Goal: Task Accomplishment & Management: Manage account settings

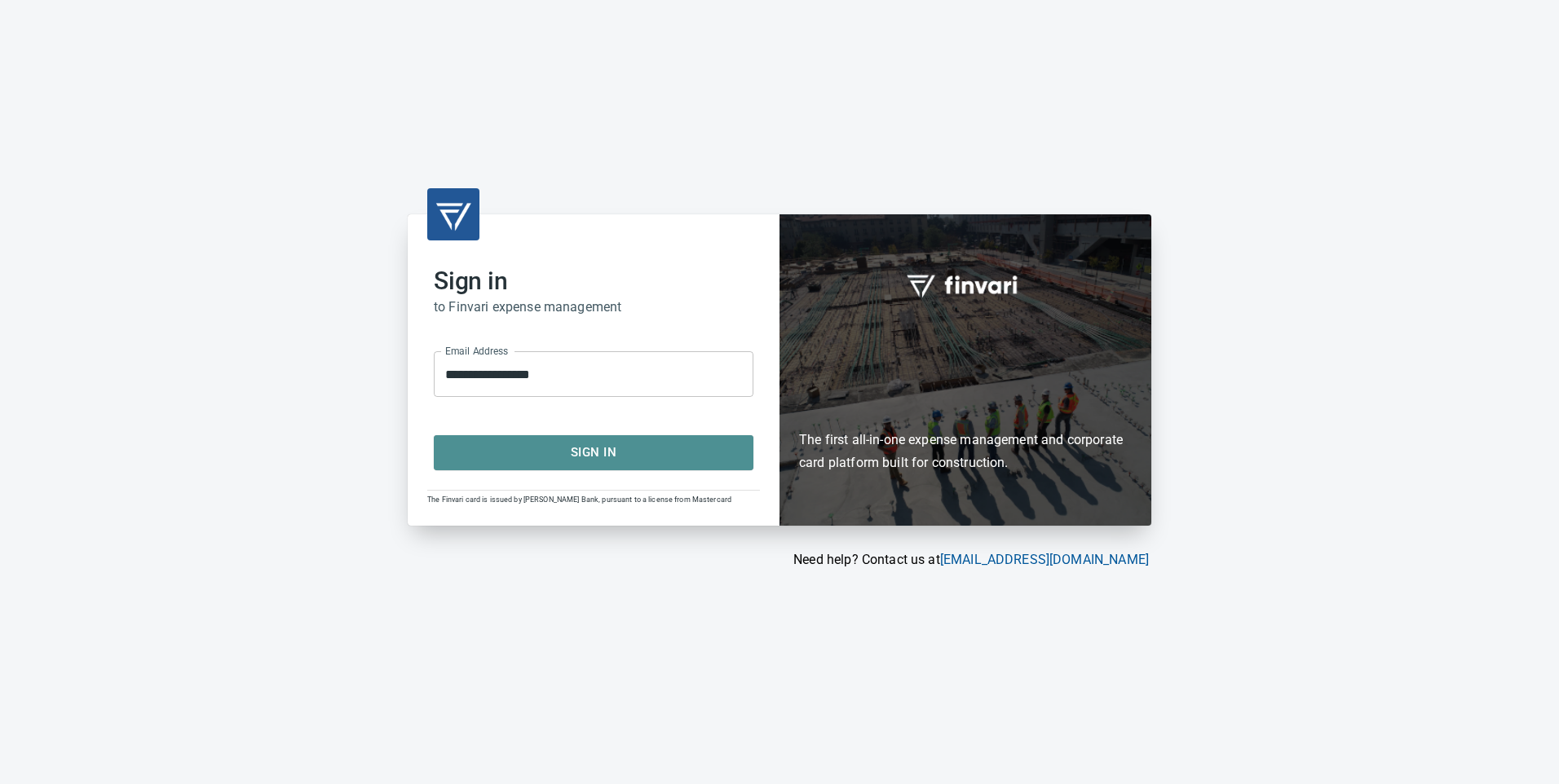
click at [578, 466] on button "Sign In" at bounding box center [593, 452] width 319 height 34
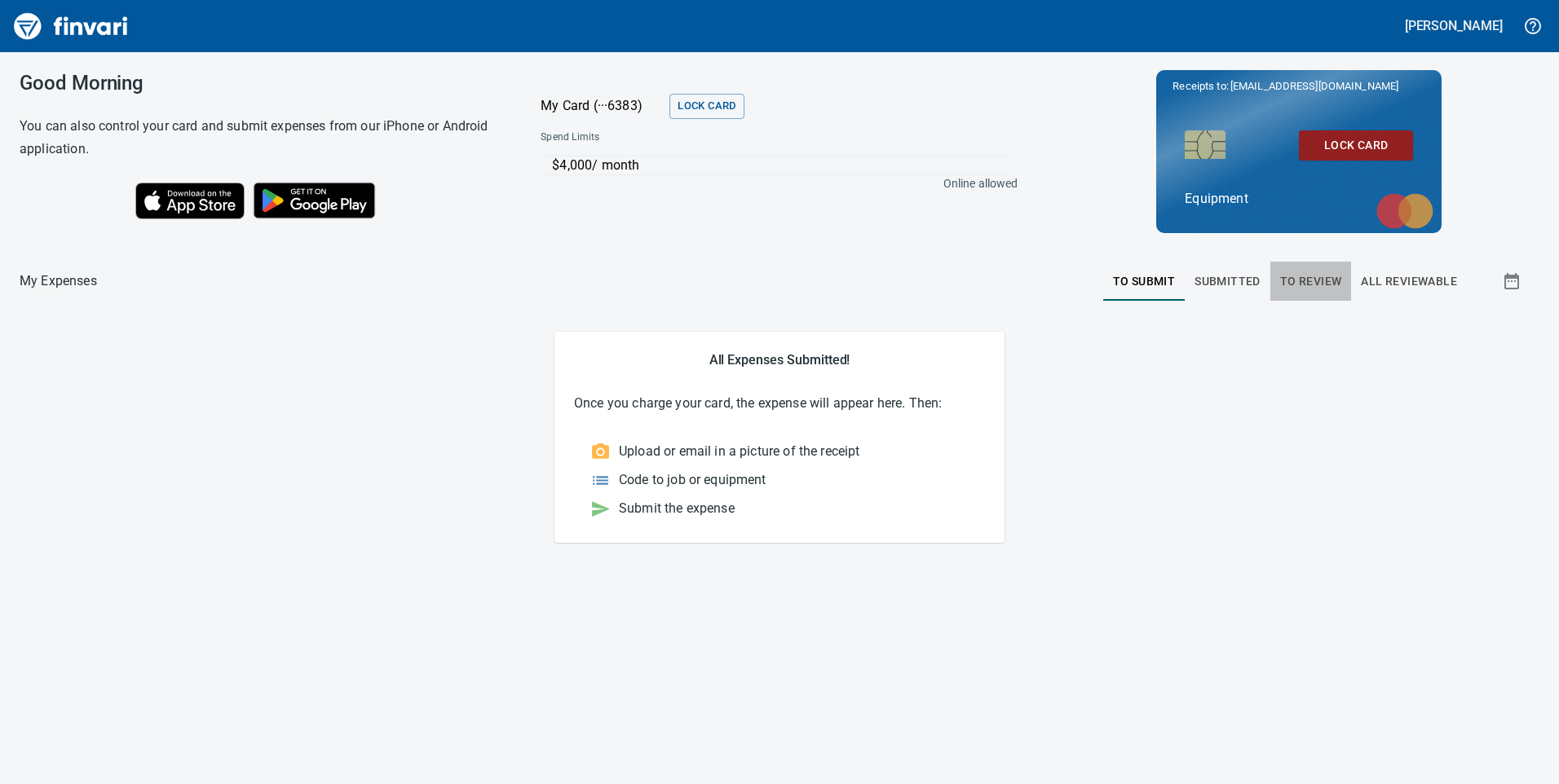
click at [1293, 285] on span "To Review" at bounding box center [1311, 281] width 62 height 20
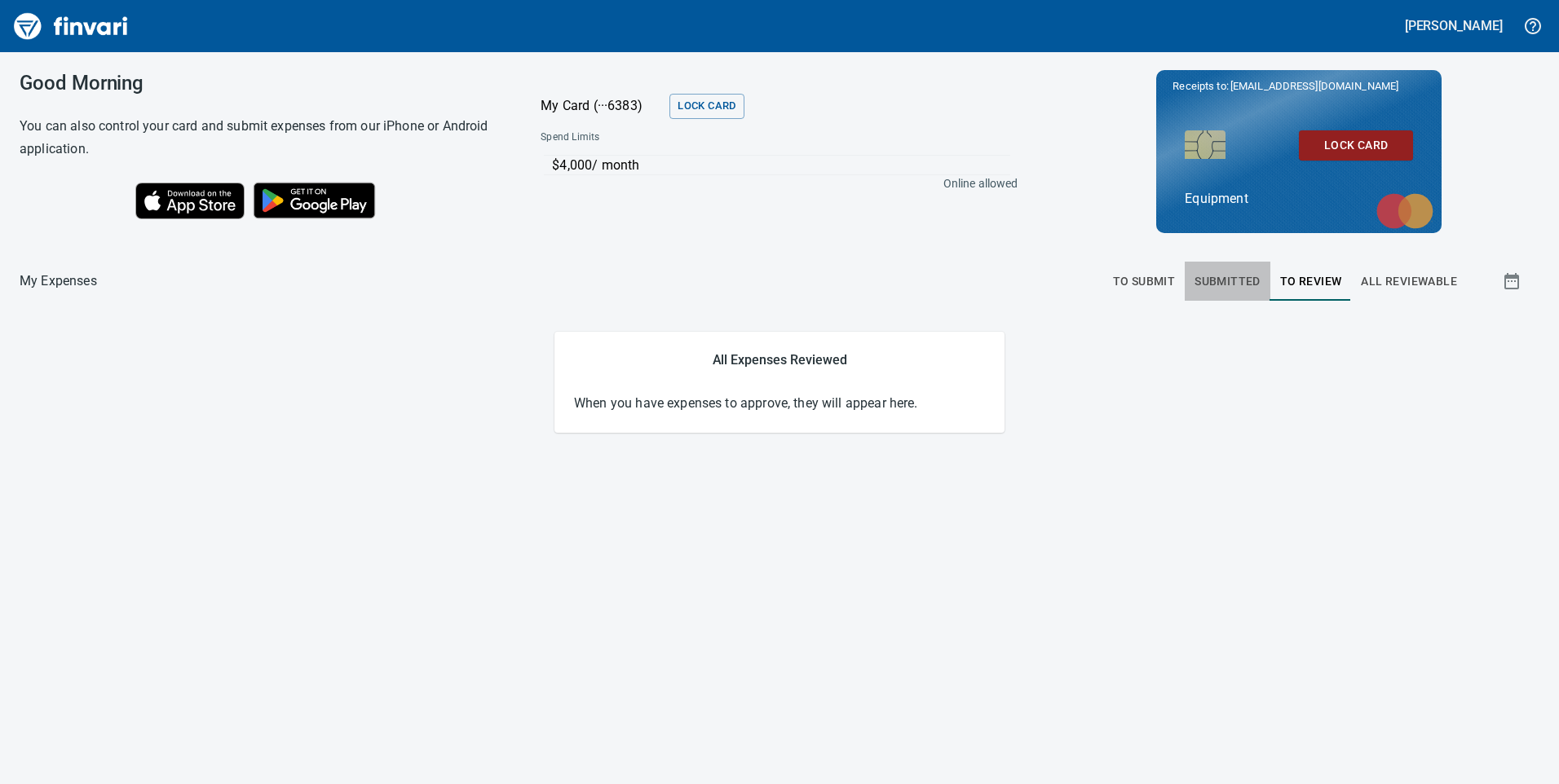
click at [1235, 288] on span "Submitted" at bounding box center [1227, 281] width 66 height 20
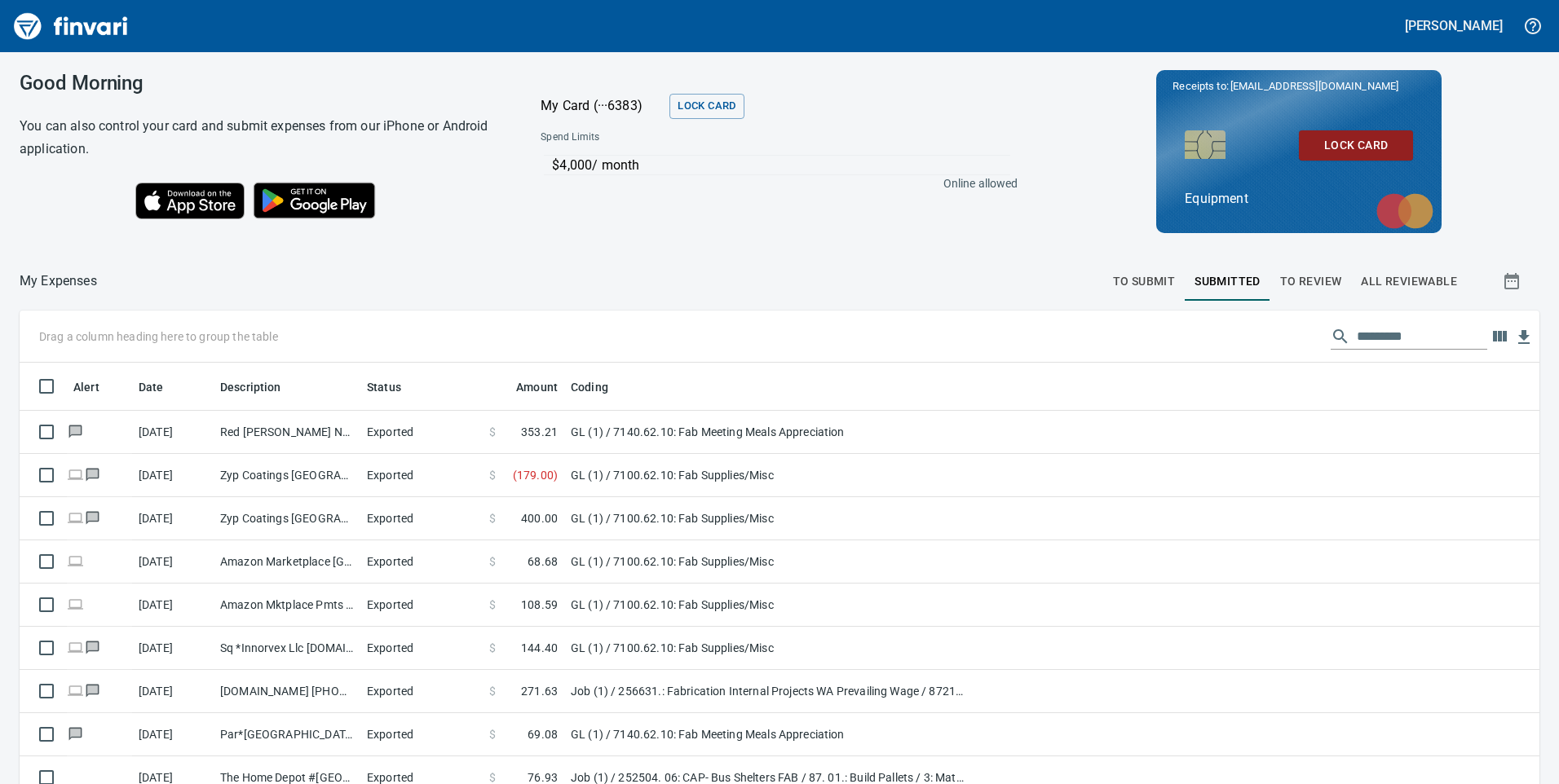
scroll to position [592, 1483]
click at [1132, 297] on button "To Submit" at bounding box center [1145, 281] width 83 height 40
